Goal: Check status

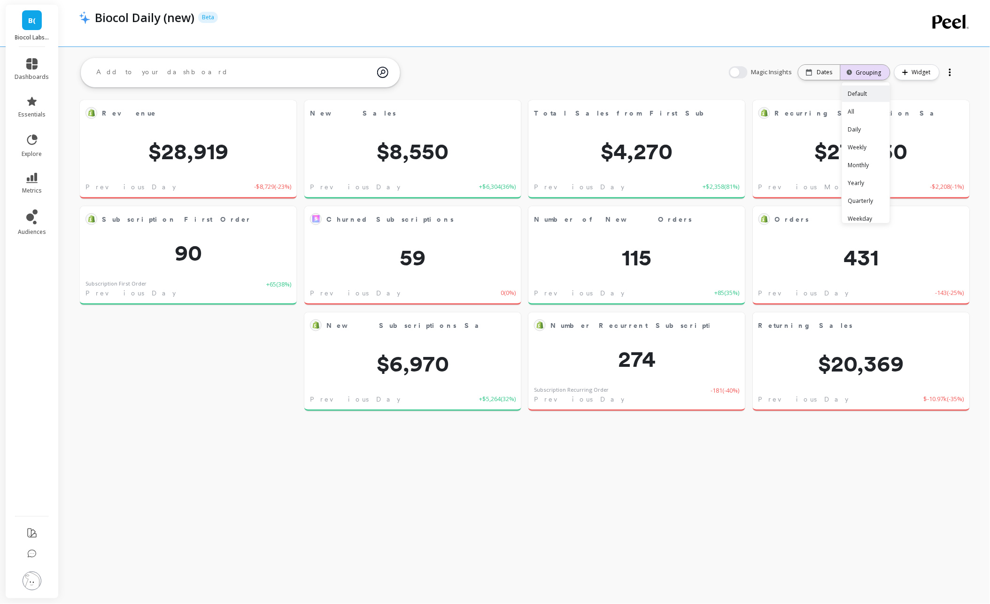
click at [864, 74] on div "Grouping" at bounding box center [865, 72] width 32 height 9
click at [828, 70] on p "Dates" at bounding box center [824, 73] width 15 height 8
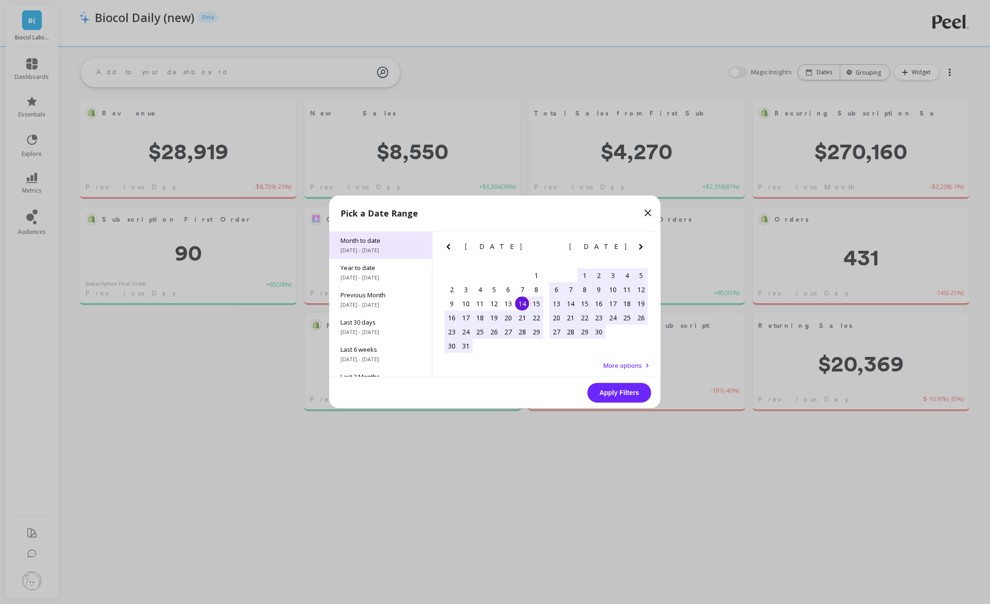
click at [391, 243] on span "Month to date" at bounding box center [380, 241] width 80 height 8
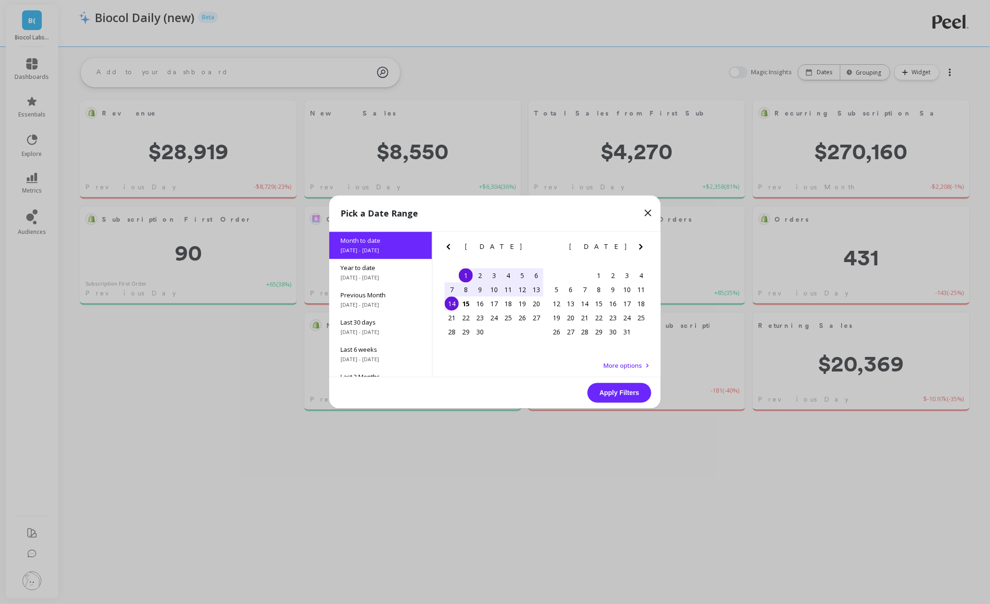
click at [455, 305] on div "14" at bounding box center [452, 304] width 14 height 14
click at [613, 397] on button "Apply Filters" at bounding box center [619, 393] width 64 height 20
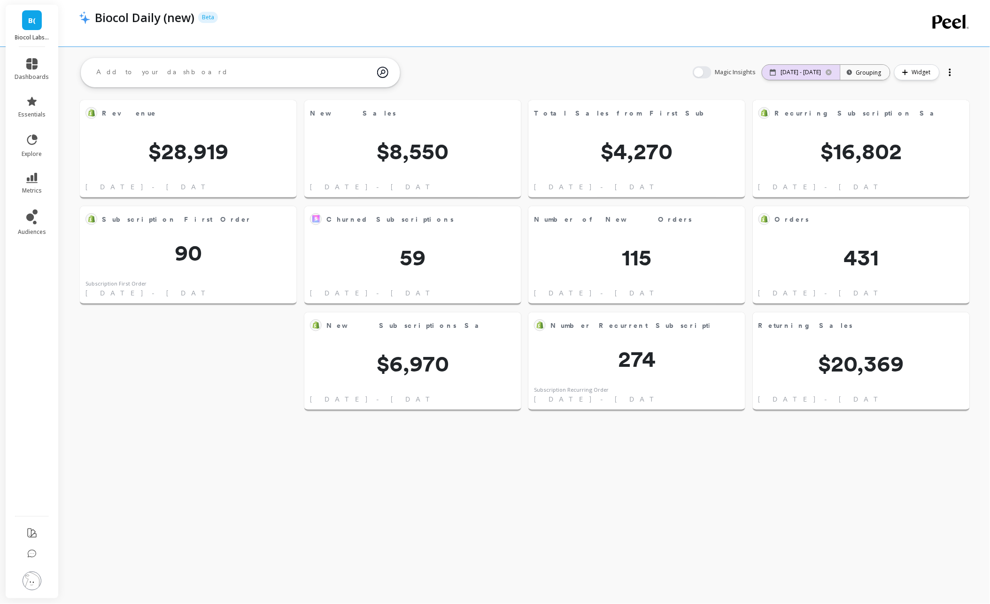
click at [795, 73] on p "[DATE] - [DATE]" at bounding box center [801, 73] width 40 height 8
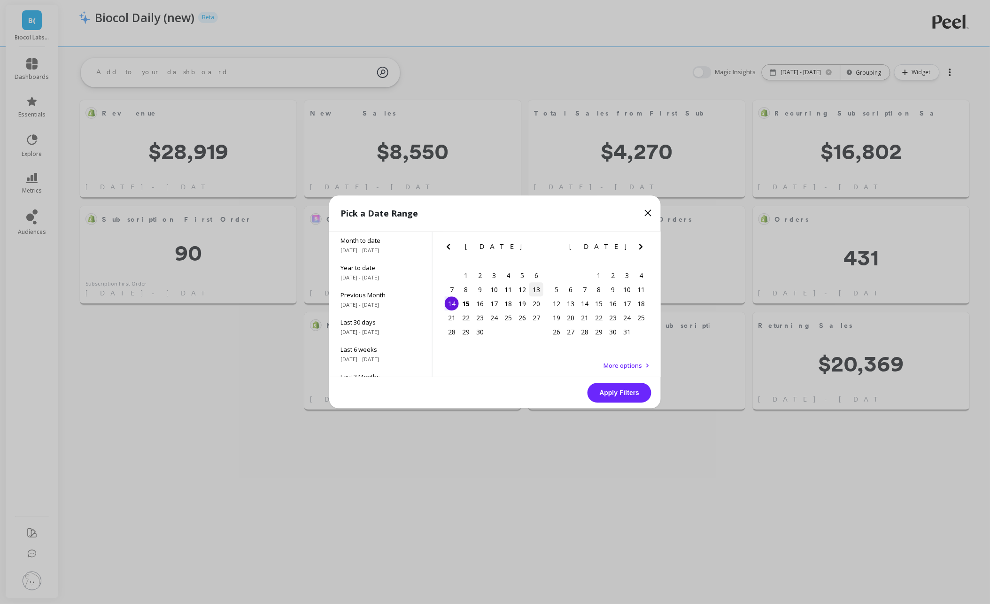
click at [539, 292] on div "13" at bounding box center [536, 290] width 14 height 14
click at [617, 395] on button "Apply Filters" at bounding box center [619, 393] width 64 height 20
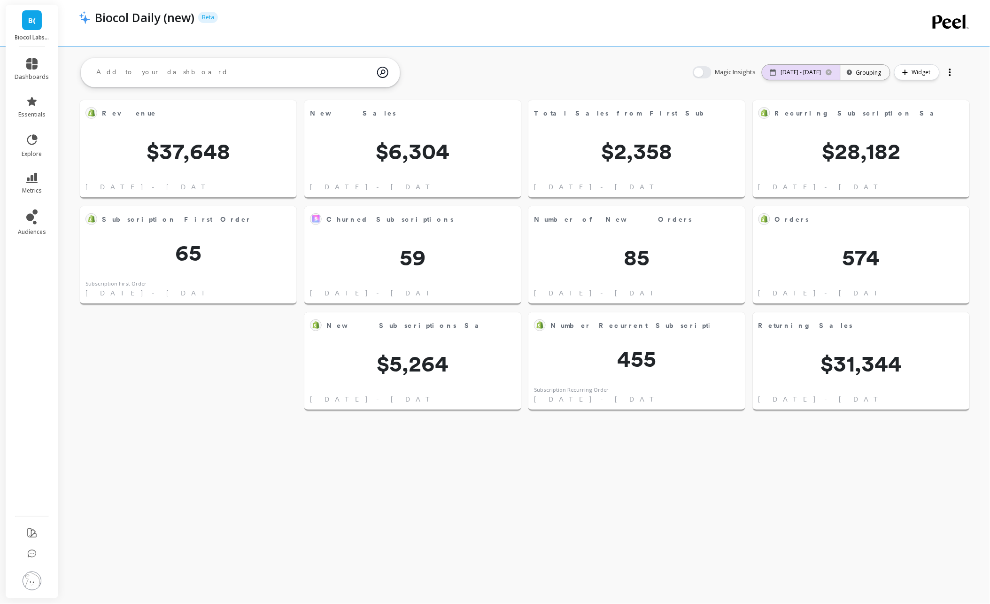
click at [795, 70] on p "[DATE] - [DATE]" at bounding box center [801, 73] width 40 height 8
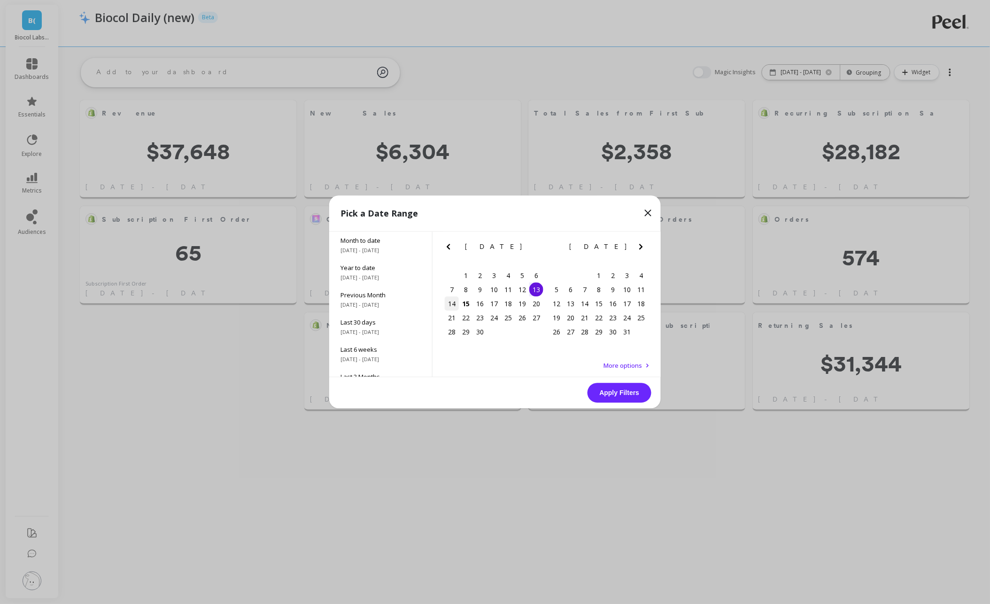
click at [449, 307] on div "14" at bounding box center [452, 304] width 14 height 14
click at [453, 303] on div "14" at bounding box center [452, 304] width 14 height 14
click at [623, 387] on button "Apply Filters" at bounding box center [619, 393] width 64 height 20
click at [524, 288] on div "12" at bounding box center [522, 290] width 14 height 14
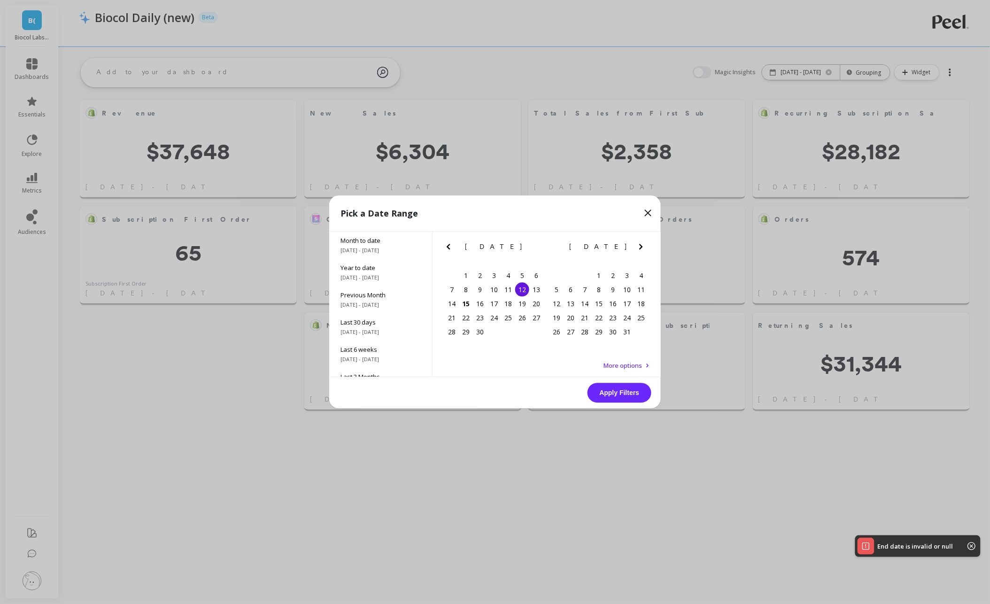
click at [524, 288] on div "12" at bounding box center [522, 290] width 14 height 14
click at [609, 387] on button "Apply Filters" at bounding box center [619, 393] width 64 height 20
